Goal: Task Accomplishment & Management: Use online tool/utility

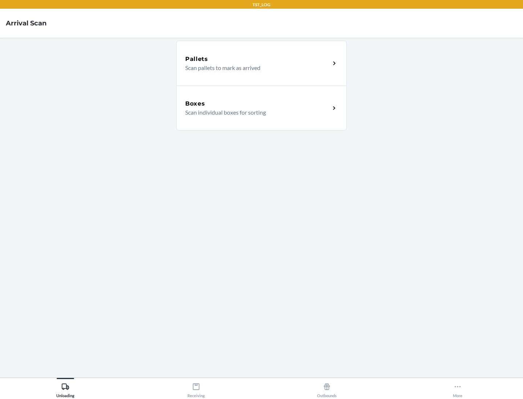
click at [257, 104] on div "Boxes" at bounding box center [257, 103] width 145 height 9
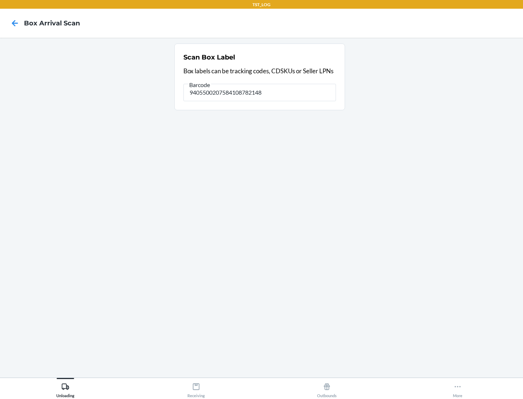
type input "9405500207584108782148"
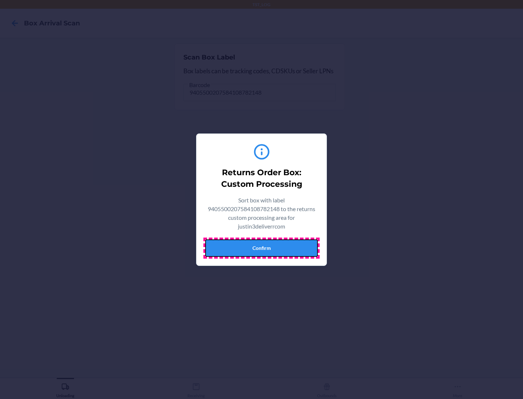
click at [261, 248] on button "Confirm" at bounding box center [261, 247] width 112 height 17
